Goal: Obtain resource: Obtain resource

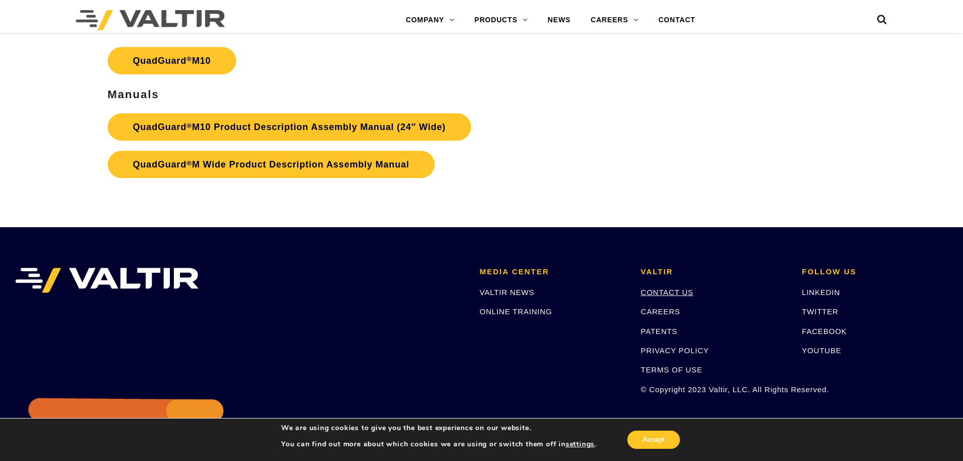
scroll to position [3723, 0]
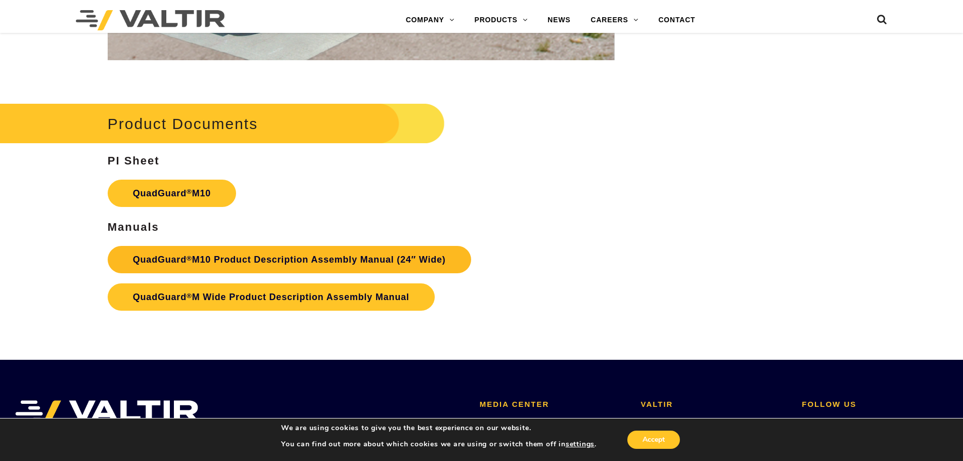
click at [265, 256] on link "QuadGuard ® M10 Product Description Assembly Manual (24″ Wide)" at bounding box center [290, 259] width 364 height 27
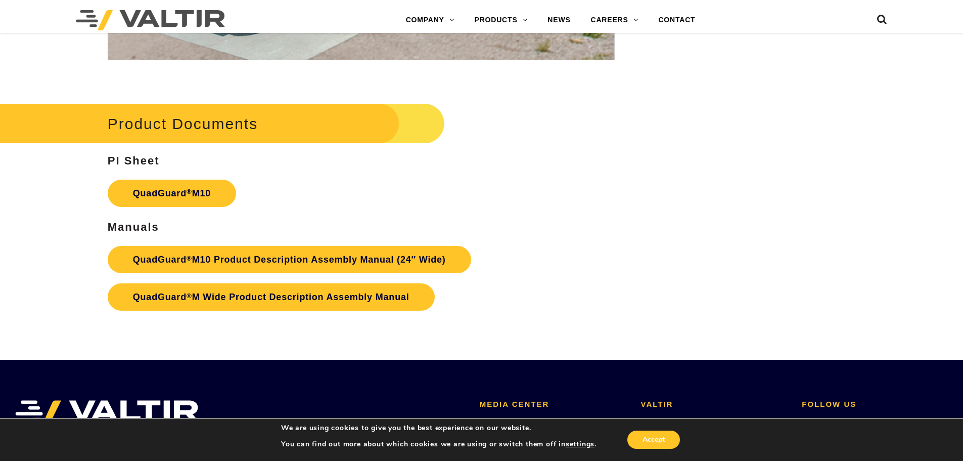
drag, startPoint x: 745, startPoint y: 200, endPoint x: 750, endPoint y: 203, distance: 5.9
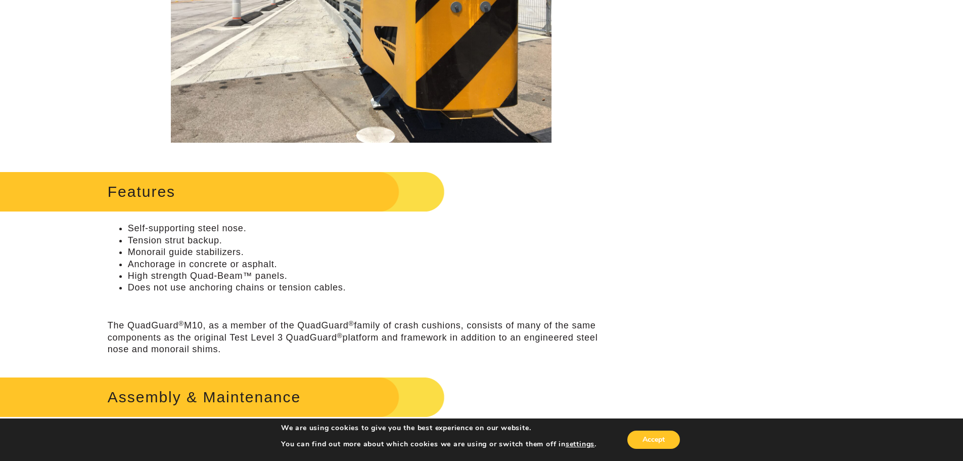
scroll to position [0, 0]
